Goal: Task Accomplishment & Management: Manage account settings

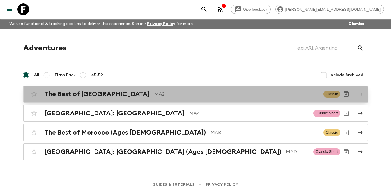
click at [109, 97] on div "The Best of [GEOGRAPHIC_DATA] MA2" at bounding box center [182, 94] width 274 height 8
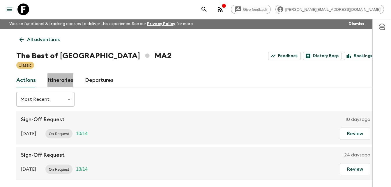
click at [66, 80] on link "Itineraries" at bounding box center [60, 80] width 26 height 14
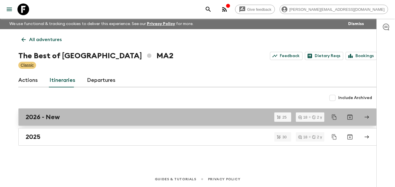
click at [45, 116] on h2 "2026 - New" at bounding box center [43, 117] width 34 height 8
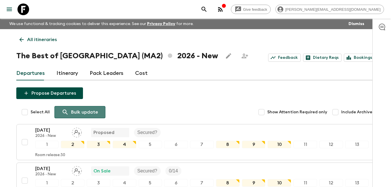
click at [86, 113] on p "Bulk update" at bounding box center [84, 112] width 27 height 7
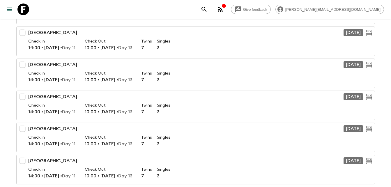
scroll to position [188, 0]
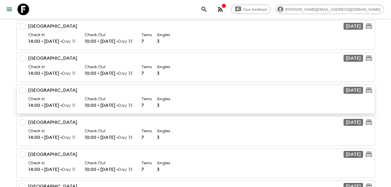
type input "bab hotel"
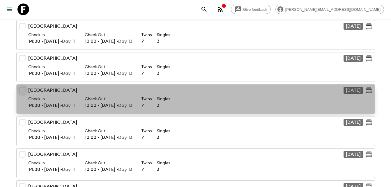
click at [24, 89] on input "checkbox" at bounding box center [23, 90] width 12 height 12
checkbox input "true"
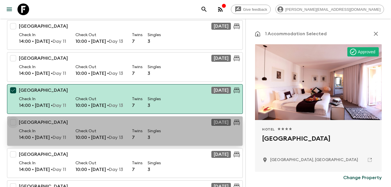
click at [14, 121] on input "checkbox" at bounding box center [13, 122] width 12 height 12
checkbox input "true"
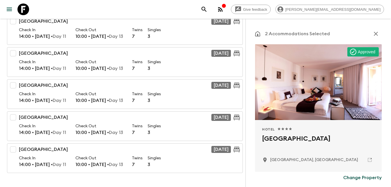
scroll to position [787, 0]
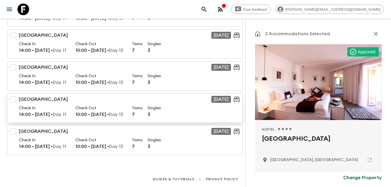
click at [13, 99] on input "checkbox" at bounding box center [13, 99] width 12 height 12
checkbox input "true"
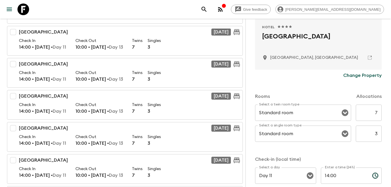
scroll to position [101, 0]
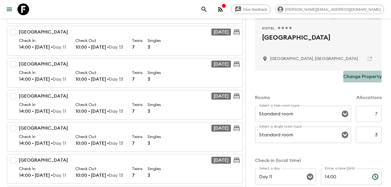
click at [363, 77] on p "Change Property" at bounding box center [362, 76] width 38 height 7
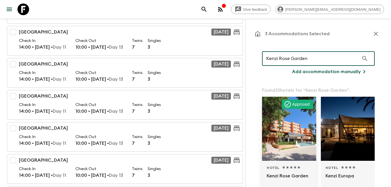
type input "Kenzi Rose Garden"
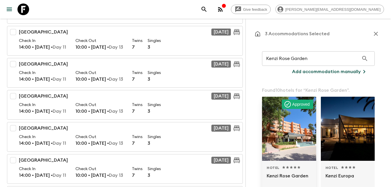
click at [297, 122] on div at bounding box center [289, 129] width 54 height 64
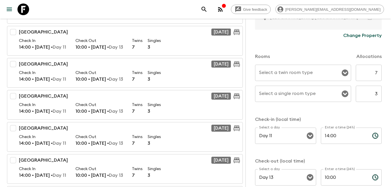
scroll to position [148, 0]
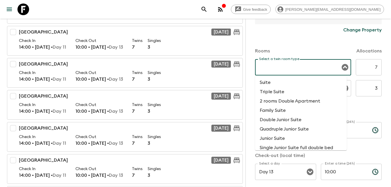
click at [276, 66] on input "Select a twin room type" at bounding box center [299, 67] width 82 height 11
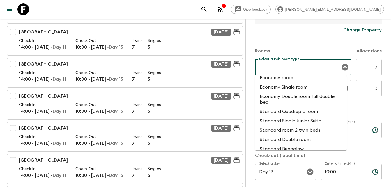
scroll to position [268, 0]
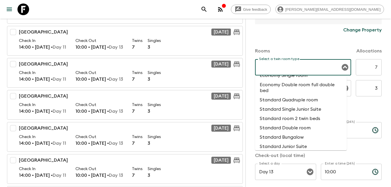
click at [291, 119] on li "Standard room 2 twin beds" at bounding box center [301, 118] width 92 height 9
type input "Standard room 2 twin beds"
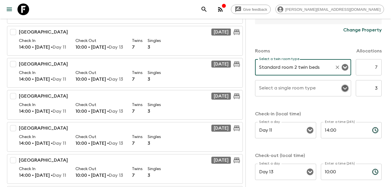
click at [341, 87] on icon "Open" at bounding box center [344, 88] width 7 height 7
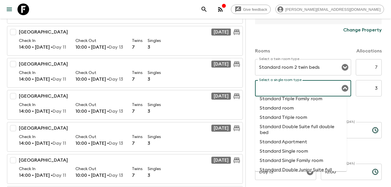
scroll to position [349, 0]
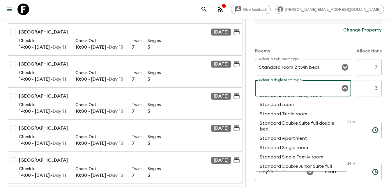
click at [284, 147] on li "Standard Single room" at bounding box center [301, 147] width 92 height 9
type input "Standard Single room"
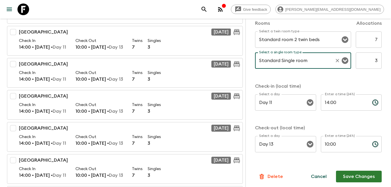
scroll to position [178, 0]
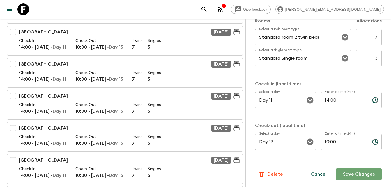
click at [342, 175] on button "Save Changes" at bounding box center [359, 174] width 46 height 12
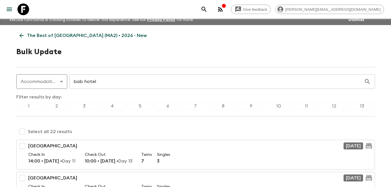
scroll to position [0, 0]
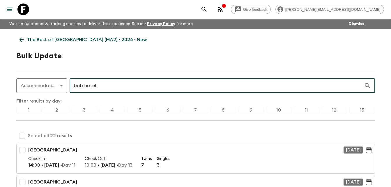
click at [108, 88] on input "bab hotel" at bounding box center [217, 85] width 294 height 16
type input "b"
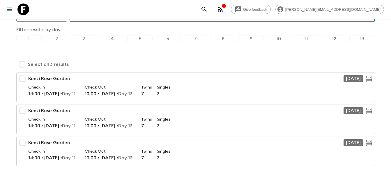
scroll to position [75, 0]
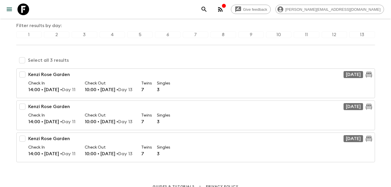
type input "Kenzi"
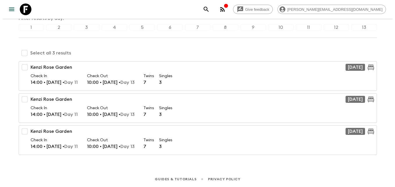
scroll to position [0, 0]
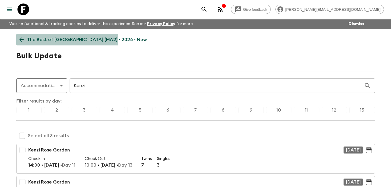
click at [20, 40] on icon at bounding box center [21, 40] width 4 height 4
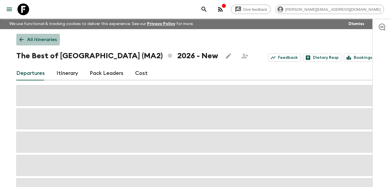
click at [20, 40] on icon at bounding box center [21, 40] width 4 height 4
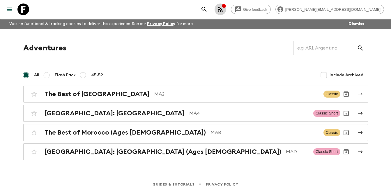
click at [226, 7] on icon "button" at bounding box center [224, 6] width 4 height 4
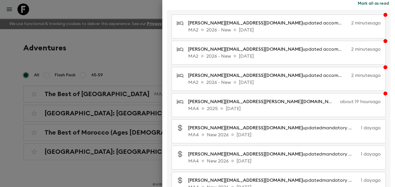
scroll to position [29, 0]
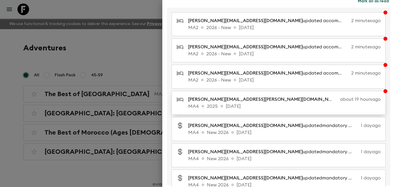
click at [272, 104] on p "MA4 2025 [DATE]" at bounding box center [284, 106] width 193 height 7
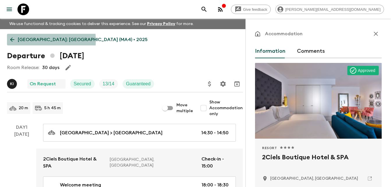
click at [11, 40] on icon at bounding box center [12, 40] width 4 height 4
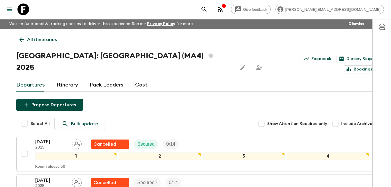
click at [226, 6] on icon "button" at bounding box center [223, 5] width 5 height 5
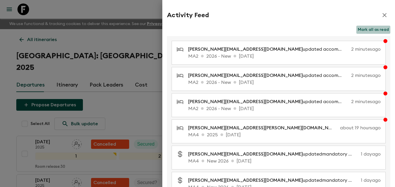
click at [378, 29] on button "Mark all as read" at bounding box center [374, 30] width 34 height 8
click at [381, 13] on icon "button" at bounding box center [384, 15] width 7 height 7
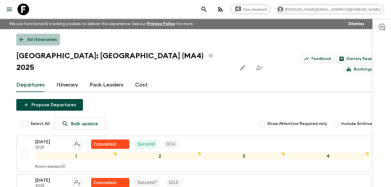
click at [21, 41] on icon at bounding box center [21, 40] width 4 height 4
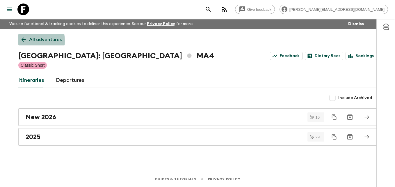
click at [21, 41] on icon at bounding box center [23, 39] width 6 height 6
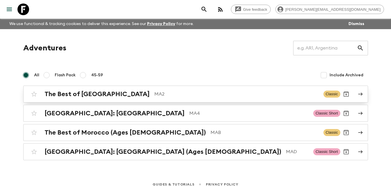
click at [79, 96] on h2 "The Best of [GEOGRAPHIC_DATA]" at bounding box center [97, 94] width 105 height 8
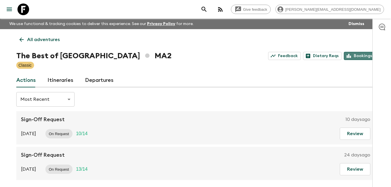
click at [357, 54] on link "Bookings" at bounding box center [359, 56] width 31 height 8
click at [21, 39] on icon at bounding box center [21, 39] width 6 height 6
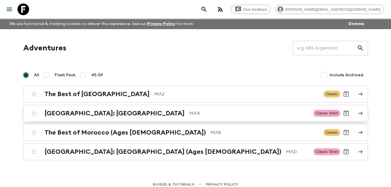
click at [87, 113] on h2 "[GEOGRAPHIC_DATA]: [GEOGRAPHIC_DATA]" at bounding box center [115, 113] width 140 height 8
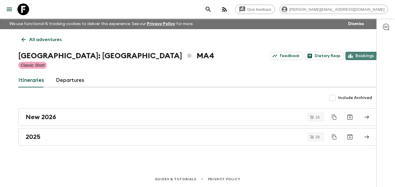
click at [354, 57] on link "Bookings" at bounding box center [361, 56] width 31 height 8
click at [291, 54] on link "Feedback" at bounding box center [286, 56] width 33 height 8
click at [25, 42] on icon at bounding box center [23, 39] width 6 height 6
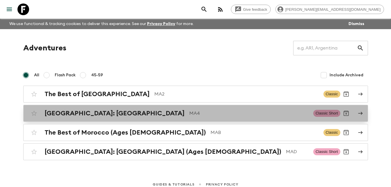
click at [97, 119] on link "[GEOGRAPHIC_DATA]: [GEOGRAPHIC_DATA] MA4 Classic Short" at bounding box center [195, 113] width 345 height 17
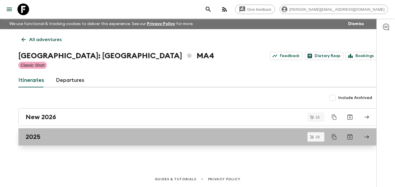
click at [36, 133] on h2 "2025" at bounding box center [33, 137] width 15 height 8
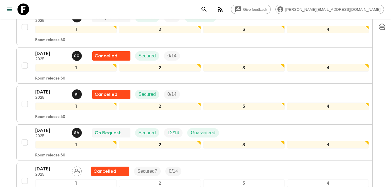
scroll to position [682, 0]
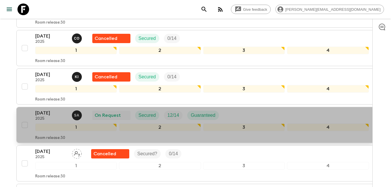
click at [49, 109] on p "[DATE]" at bounding box center [51, 112] width 32 height 7
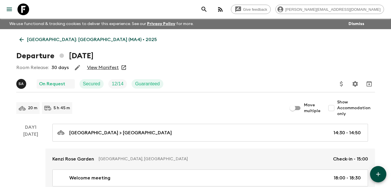
click at [107, 69] on link "View Manifest" at bounding box center [103, 68] width 32 height 6
click at [21, 41] on icon at bounding box center [21, 39] width 6 height 6
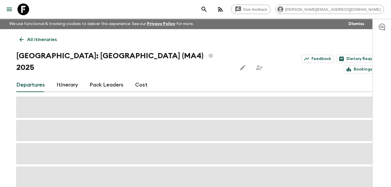
click at [21, 41] on icon at bounding box center [21, 39] width 6 height 6
